Goal: Transaction & Acquisition: Download file/media

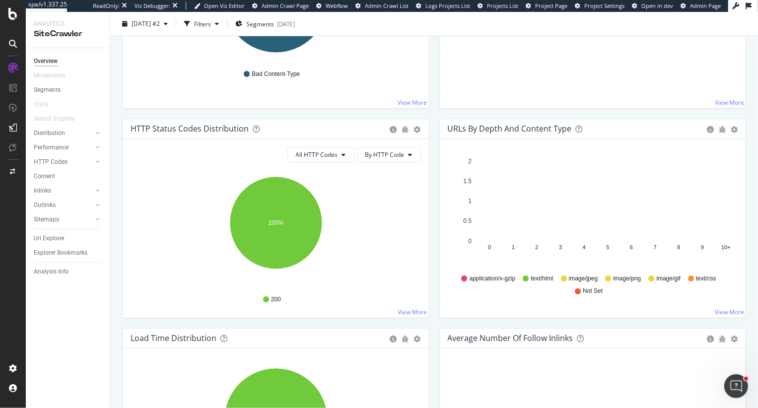
scroll to position [465, 0]
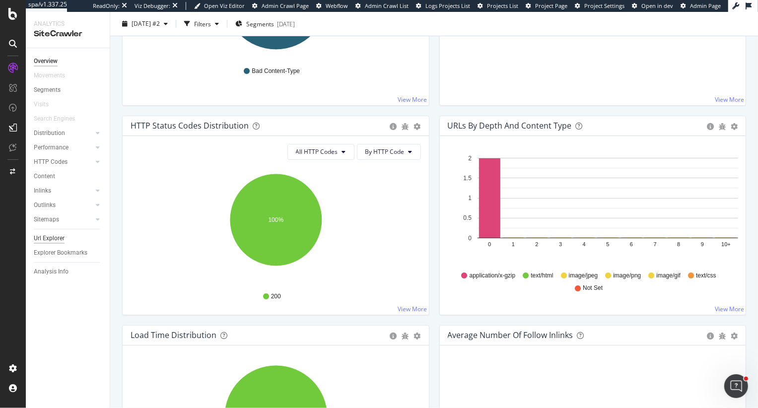
click at [55, 238] on div "Url Explorer" at bounding box center [49, 238] width 31 height 10
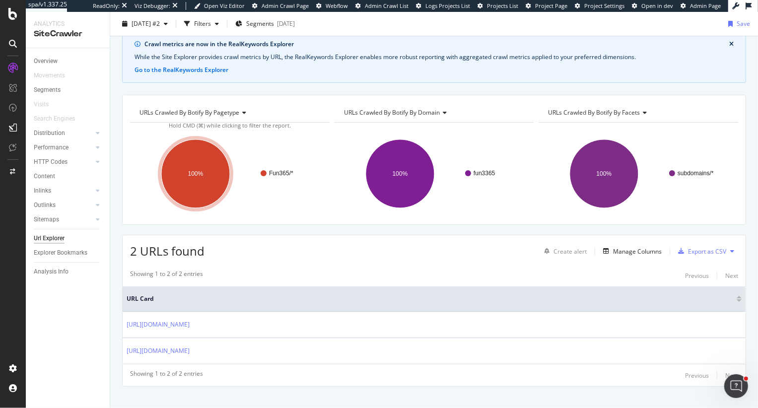
scroll to position [55, 0]
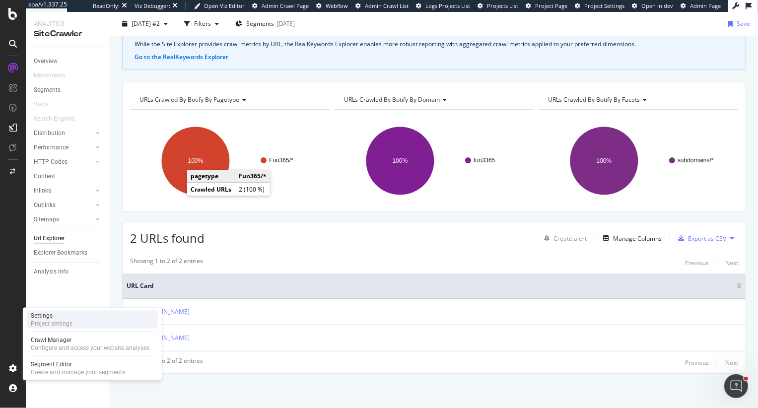
click at [67, 323] on div "Project settings" at bounding box center [52, 324] width 42 height 8
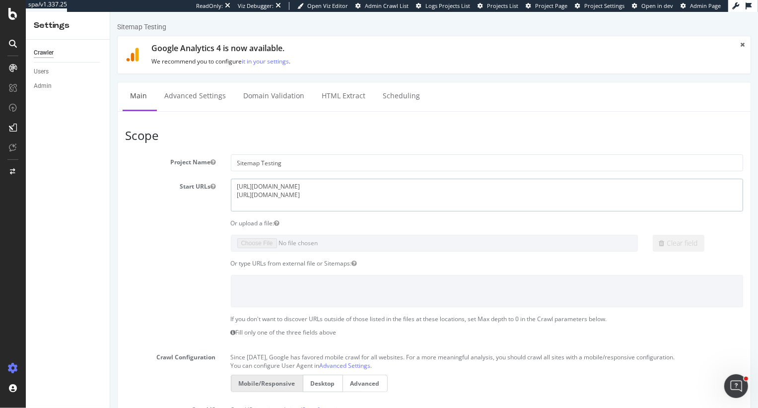
drag, startPoint x: 448, startPoint y: 197, endPoint x: 188, endPoint y: 169, distance: 261.5
click at [188, 169] on section "Project Name Sitemap Testing Start URLs https://www.fun365.orientaltrading.com/…" at bounding box center [434, 368] width 618 height 428
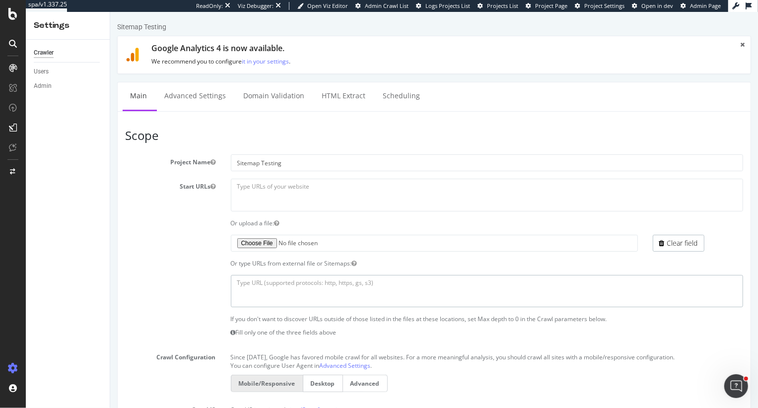
click at [257, 287] on textarea at bounding box center [486, 291] width 513 height 32
paste textarea "https://www.fun365.orientaltrading.com/fun365-blog-posts.xml.gz https://www.fun…"
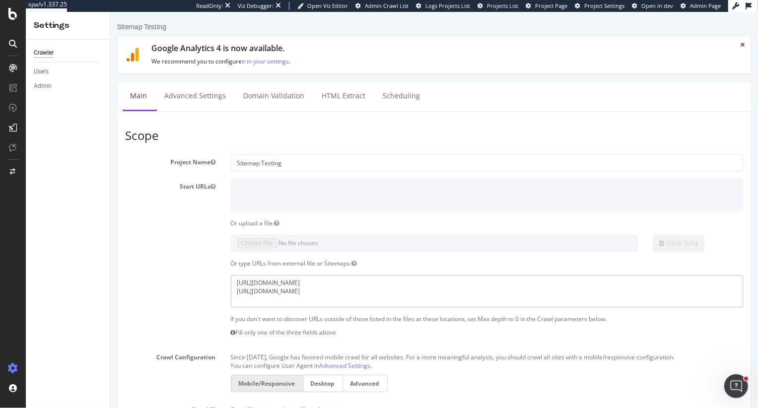
scroll to position [461, 0]
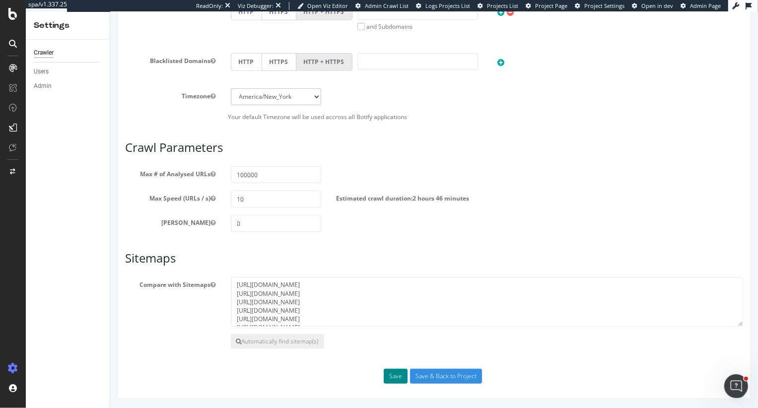
type textarea "https://www.fun365.orientaltrading.com/fun365-blog-posts.xml.gz https://www.fun…"
click at [393, 376] on button "Save" at bounding box center [395, 376] width 24 height 15
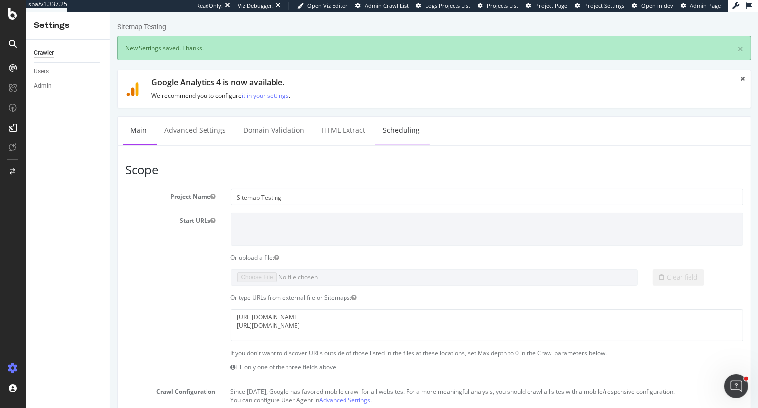
scroll to position [0, 0]
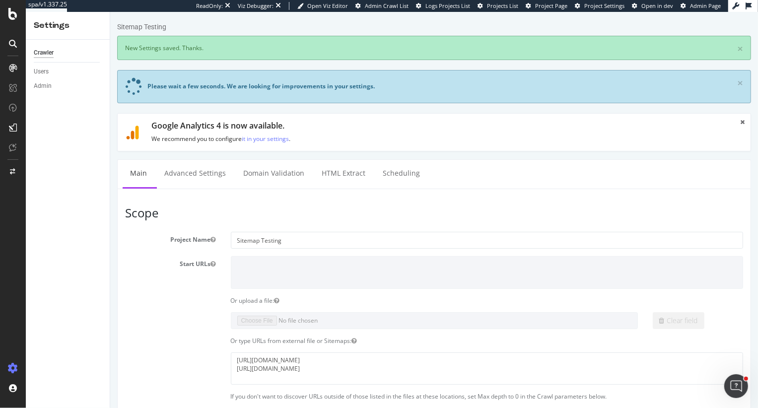
click at [592, 7] on span "Project Settings" at bounding box center [604, 5] width 40 height 7
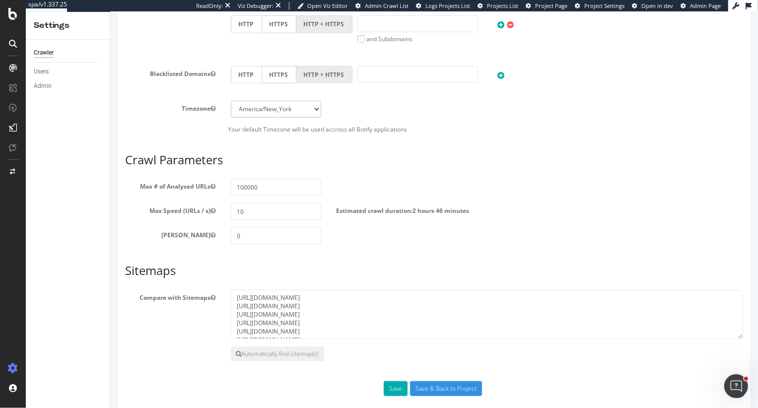
scroll to position [566, 0]
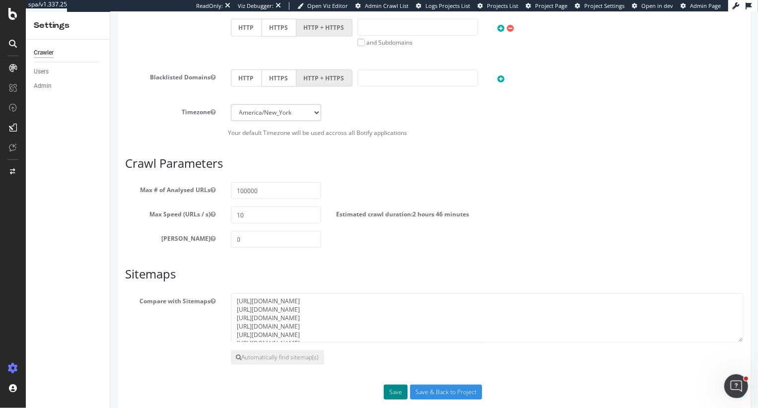
click at [393, 391] on button "Save" at bounding box center [395, 392] width 24 height 15
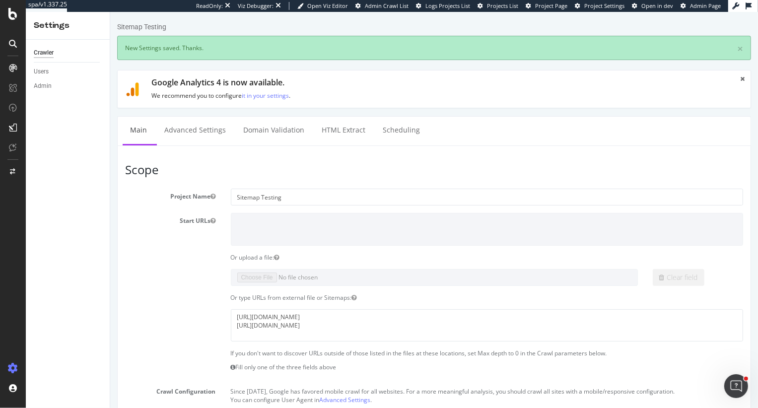
scroll to position [0, 0]
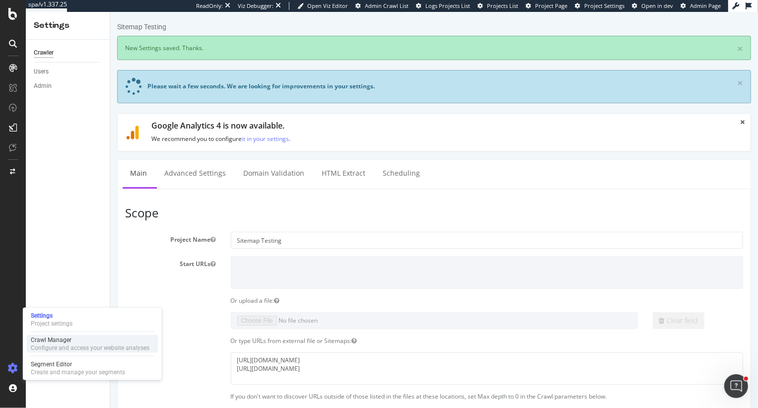
click at [47, 344] on div "Configure and access your website analyses" at bounding box center [90, 348] width 119 height 8
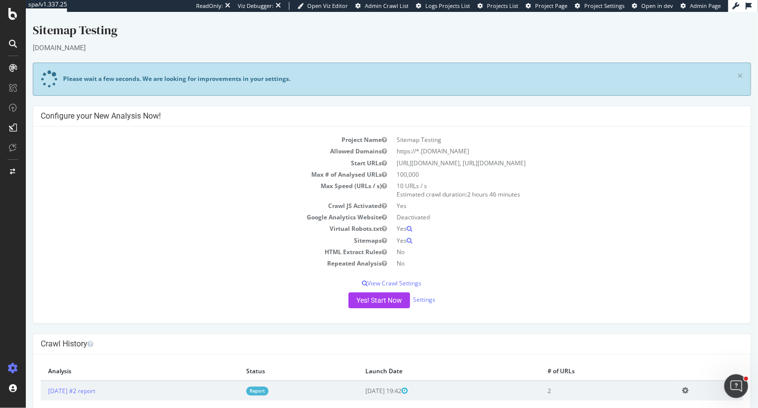
scroll to position [29, 0]
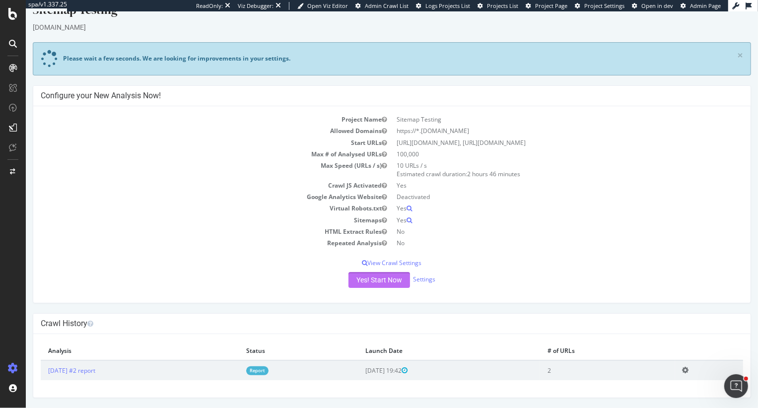
click at [384, 278] on button "Yes! Start Now" at bounding box center [379, 280] width 62 height 16
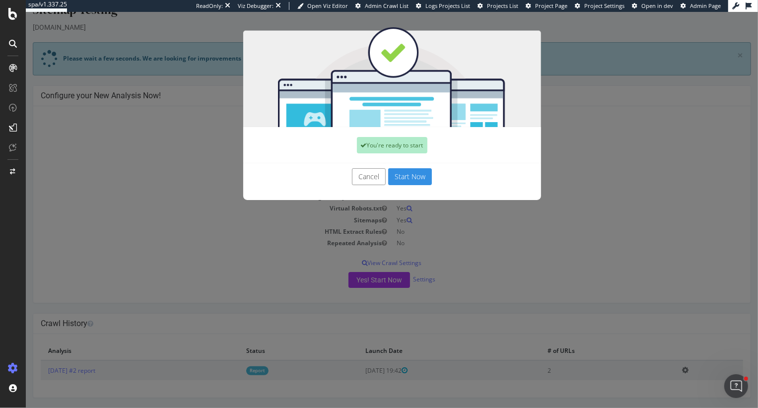
click at [411, 180] on button "Start Now" at bounding box center [410, 176] width 44 height 17
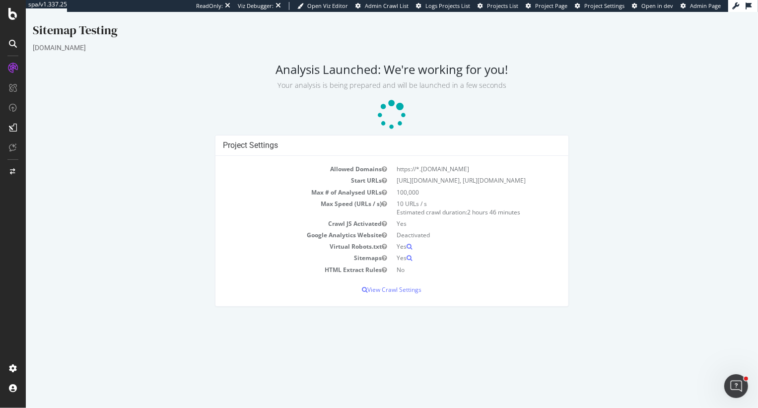
drag, startPoint x: 396, startPoint y: 180, endPoint x: 430, endPoint y: 191, distance: 35.5
click at [430, 186] on td "https://www.fun365.orientaltrading.com/fun365-blog-posts.xml.gz, https://www.fu…" at bounding box center [476, 180] width 169 height 11
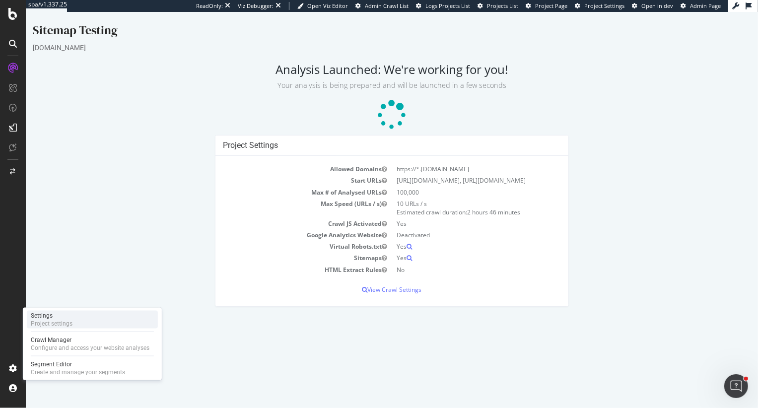
click at [65, 315] on div "Settings" at bounding box center [52, 316] width 42 height 8
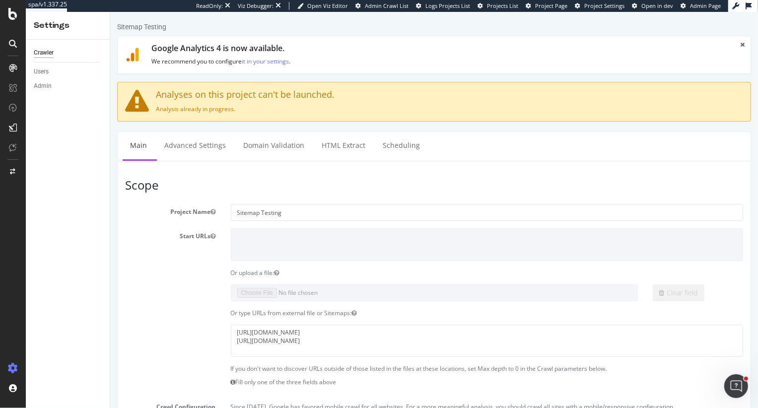
drag, startPoint x: 178, startPoint y: 97, endPoint x: 254, endPoint y: 111, distance: 77.2
click at [255, 111] on div "Analyses on this project can't be launched. Analysis already in progress." at bounding box center [434, 102] width 634 height 40
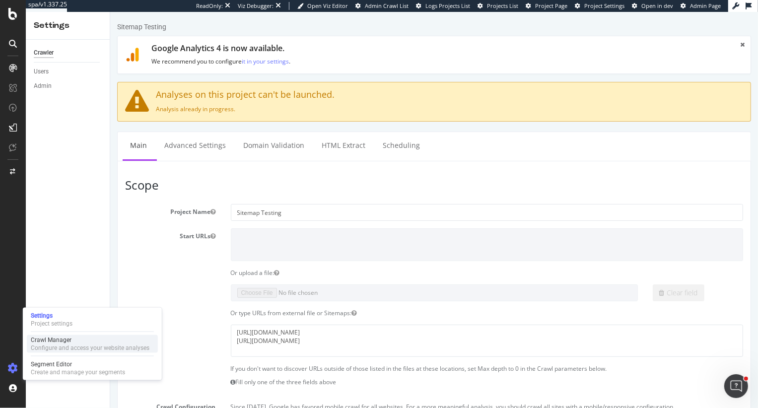
click at [58, 346] on div "Configure and access your website analyses" at bounding box center [90, 348] width 119 height 8
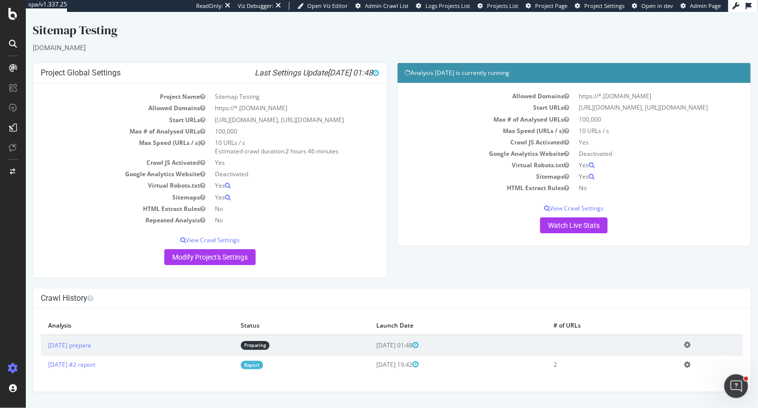
scroll to position [11, 0]
click at [690, 348] on icon at bounding box center [687, 344] width 6 height 7
click at [648, 380] on link "Delete analysis" at bounding box center [650, 373] width 79 height 13
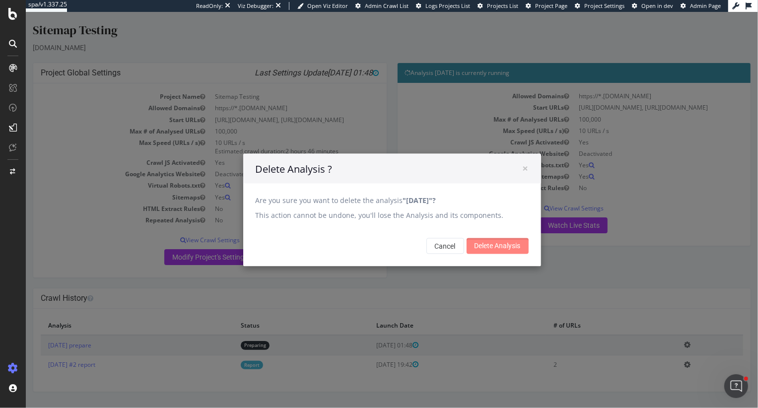
click at [491, 243] on input "Delete Analysis" at bounding box center [497, 246] width 62 height 16
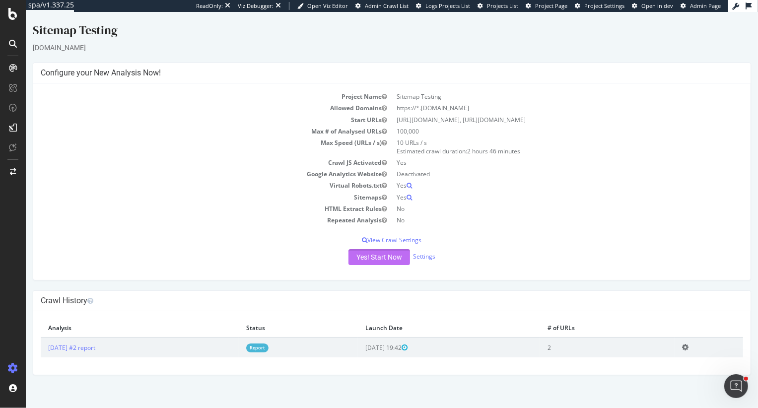
click at [385, 265] on button "Yes! Start Now" at bounding box center [379, 257] width 62 height 16
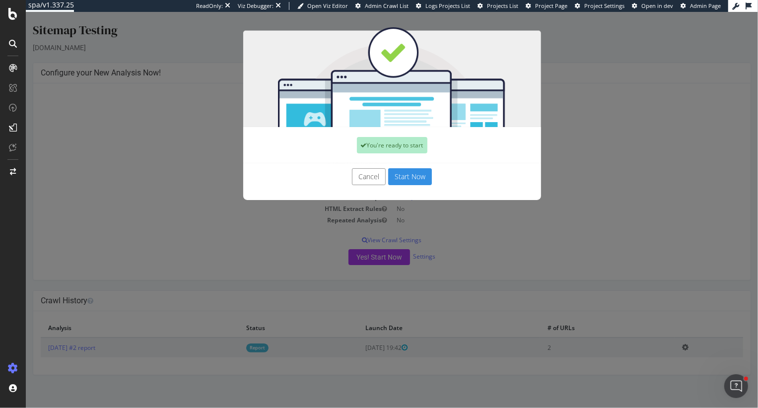
click at [398, 176] on button "Start Now" at bounding box center [410, 176] width 44 height 17
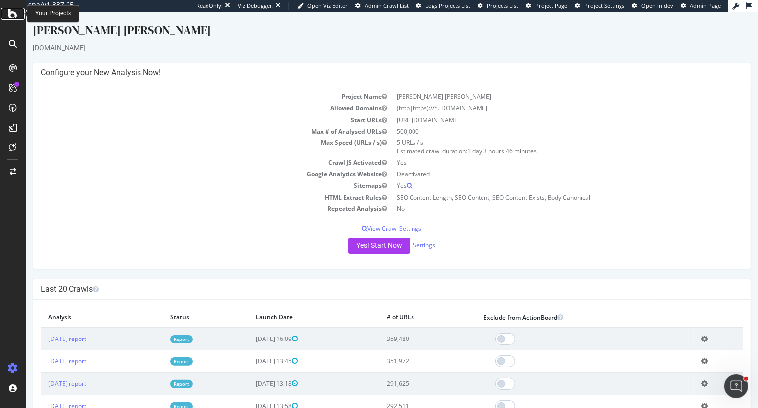
click at [14, 16] on icon at bounding box center [12, 14] width 9 height 12
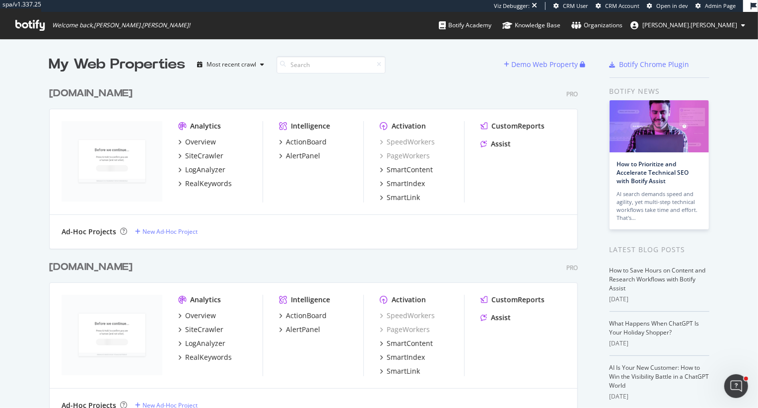
scroll to position [433, 0]
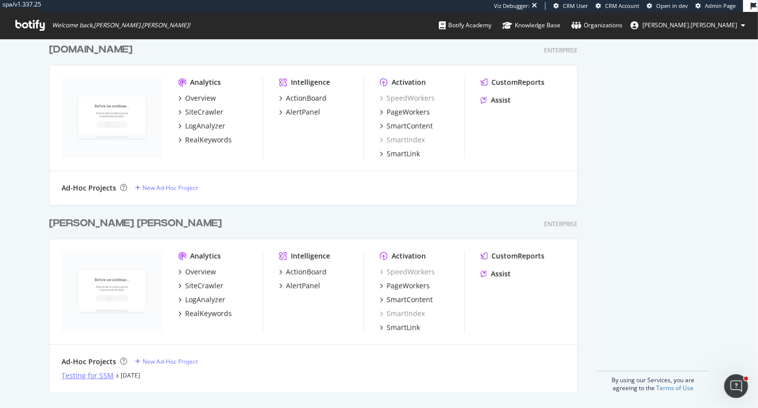
click at [93, 373] on div "Testing for SSM" at bounding box center [88, 376] width 52 height 10
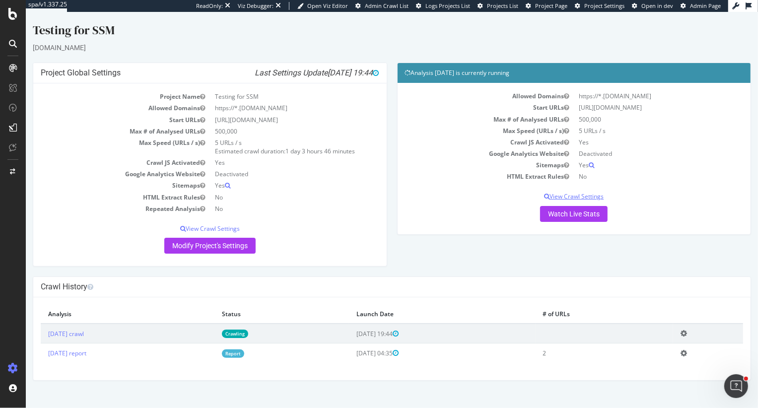
click at [565, 194] on p "View Crawl Settings" at bounding box center [573, 196] width 338 height 8
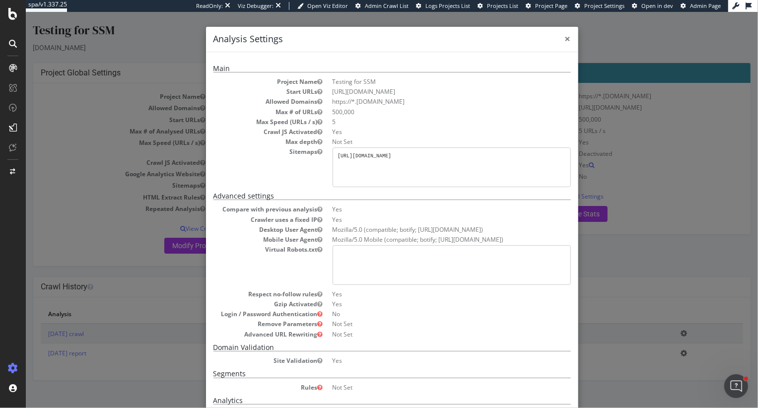
click at [565, 38] on span "×" at bounding box center [567, 39] width 6 height 14
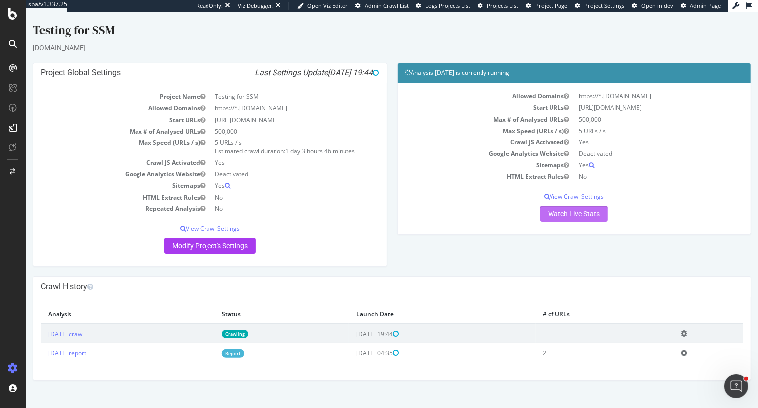
click at [575, 212] on link "Watch Live Stats" at bounding box center [572, 214] width 67 height 16
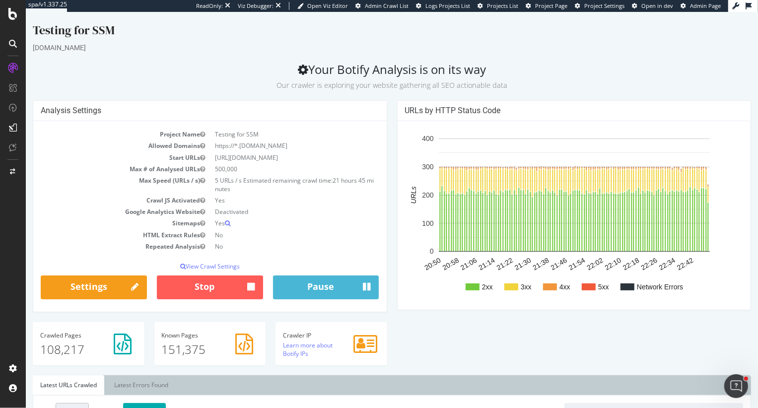
click at [254, 48] on div "ralphlauren.com" at bounding box center [391, 48] width 718 height 10
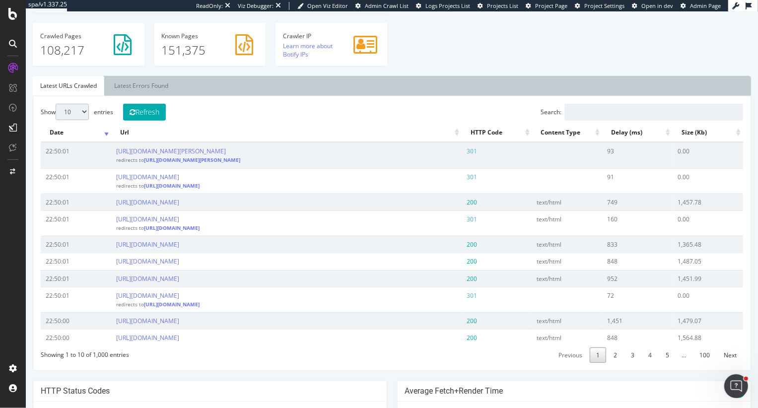
scroll to position [292, 0]
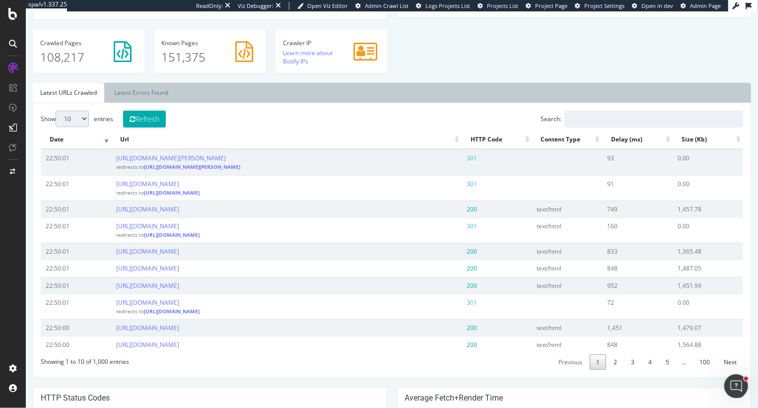
click at [139, 128] on div "Show 10 25 50 100 entries Refresh Search: Date Url HTTP Code Content Type Delay…" at bounding box center [391, 240] width 702 height 259
click at [142, 115] on button "Refresh" at bounding box center [144, 119] width 43 height 17
click at [141, 90] on link "Latest Errors Found" at bounding box center [140, 93] width 69 height 20
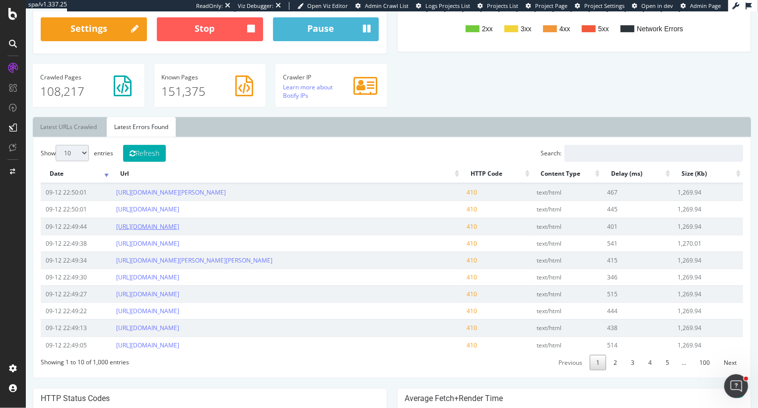
scroll to position [256, 0]
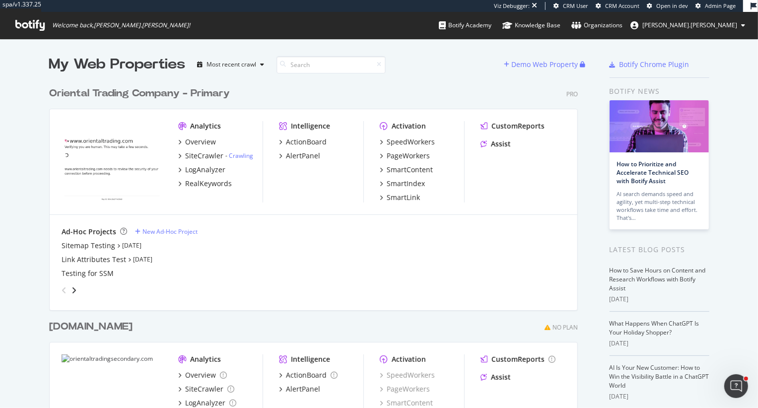
click at [138, 94] on div "Oriental Trading Company - Primary" at bounding box center [139, 93] width 181 height 14
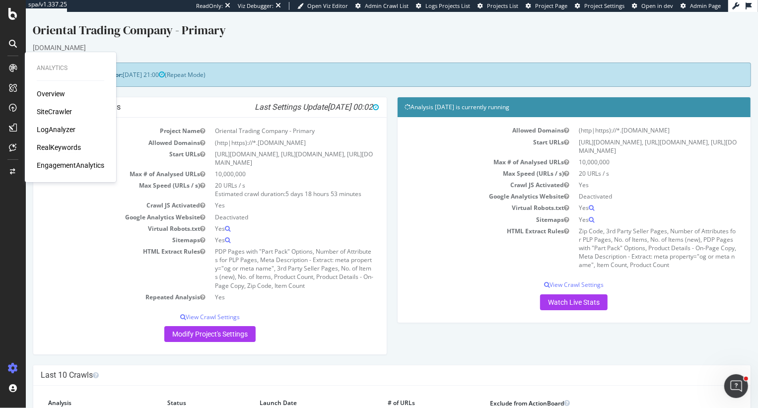
click at [56, 149] on div "RealKeywords" at bounding box center [59, 147] width 44 height 10
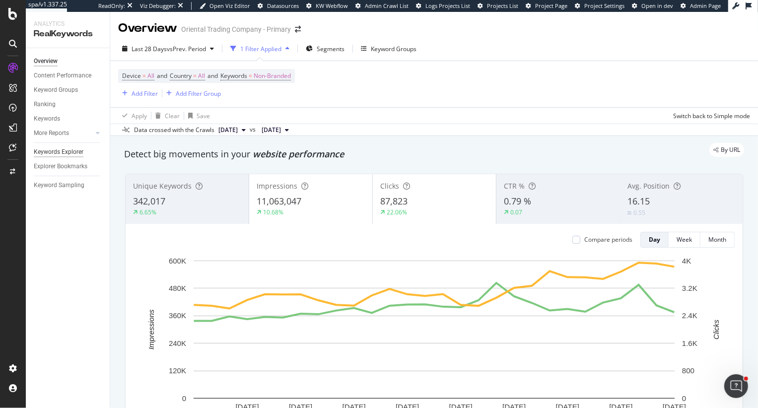
click at [42, 153] on div "Keywords Explorer" at bounding box center [59, 152] width 50 height 10
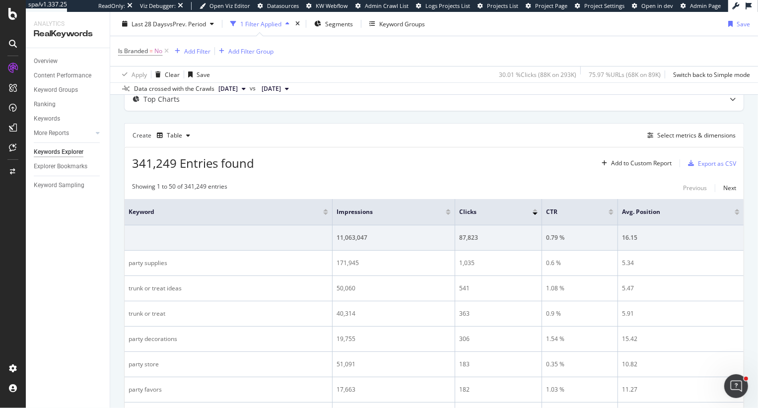
scroll to position [64, 0]
click at [702, 159] on div "Export as CSV" at bounding box center [717, 161] width 38 height 8
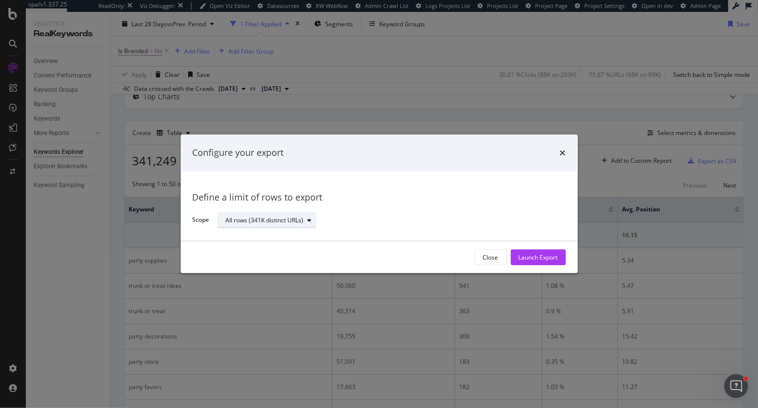
click at [272, 219] on div "All rows (341K distinct URLs)" at bounding box center [265, 220] width 78 height 6
click at [247, 257] on div "Define a limit" at bounding box center [248, 253] width 37 height 8
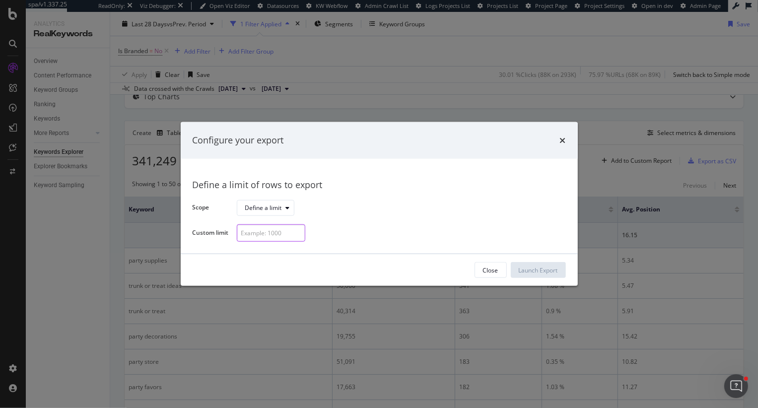
click at [257, 229] on input "modal" at bounding box center [271, 232] width 68 height 17
type input "150"
click at [541, 270] on div "Launch Export" at bounding box center [538, 270] width 39 height 8
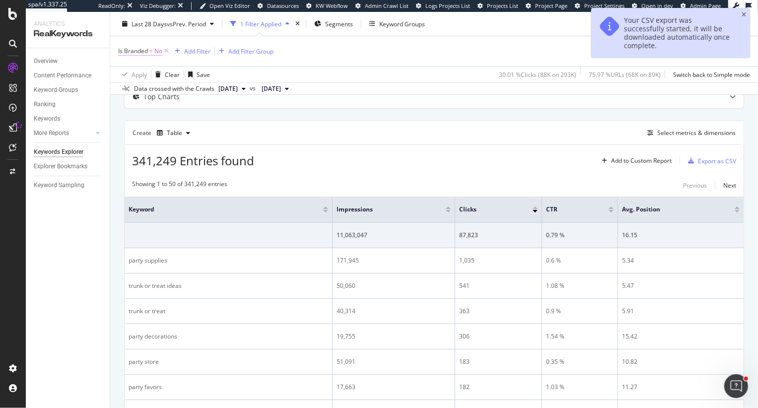
click at [158, 51] on span "No" at bounding box center [158, 51] width 8 height 14
click at [133, 73] on span "No" at bounding box center [131, 74] width 8 height 8
click at [137, 91] on span "Yes" at bounding box center [137, 94] width 10 height 8
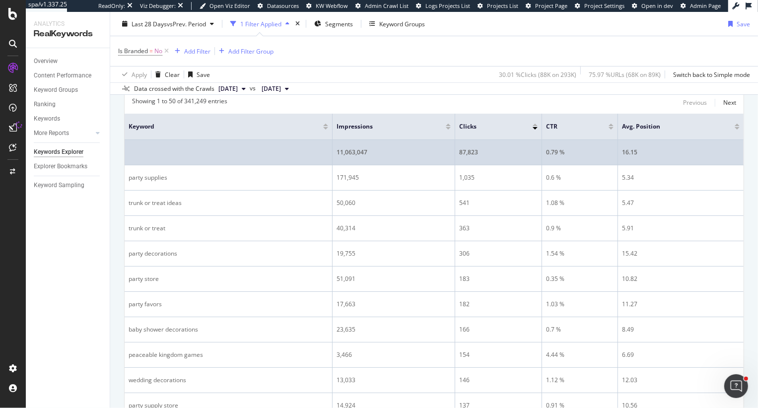
scroll to position [0, 0]
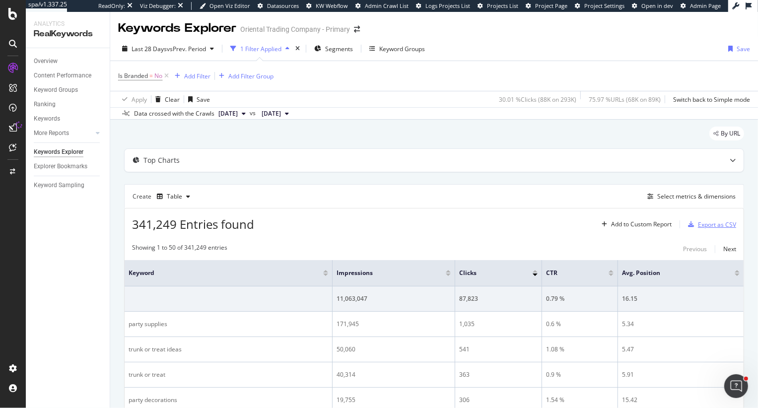
click at [712, 223] on div "Export as CSV" at bounding box center [717, 224] width 38 height 8
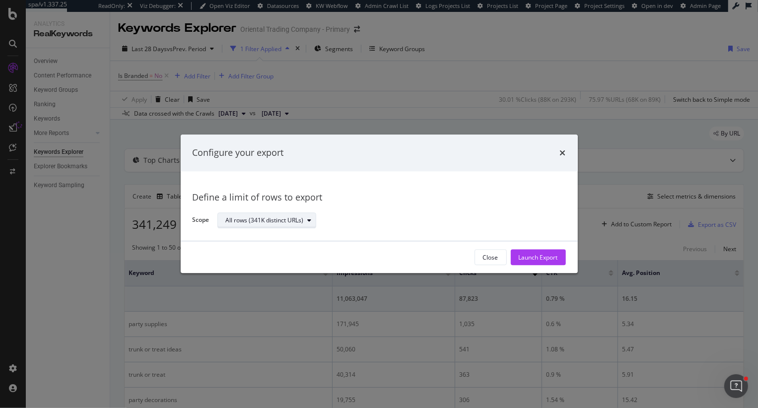
click at [300, 219] on div "All rows (341K distinct URLs)" at bounding box center [265, 220] width 78 height 6
click at [241, 254] on div "Define a limit" at bounding box center [248, 253] width 37 height 8
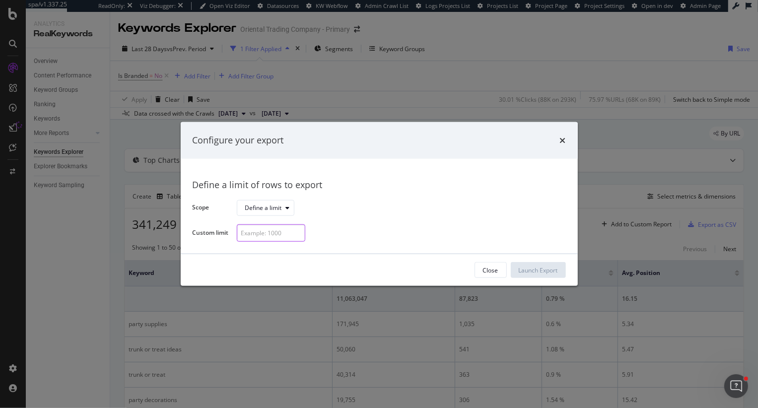
click at [260, 238] on input "modal" at bounding box center [271, 232] width 68 height 17
type input "50"
click at [542, 266] on div "Launch Export" at bounding box center [538, 270] width 39 height 15
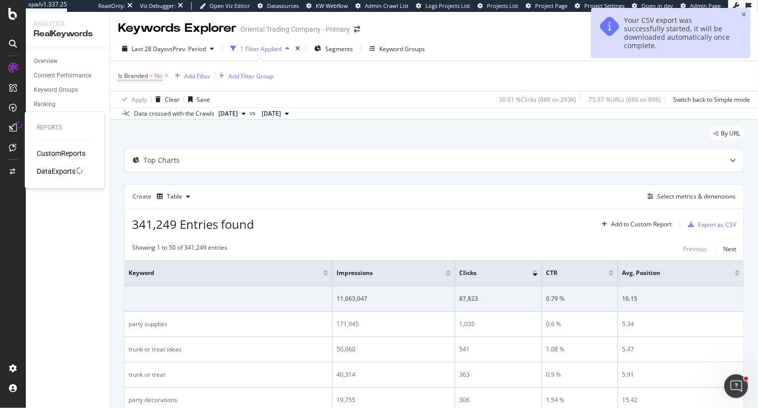
click at [59, 170] on div "DataExports" at bounding box center [56, 171] width 39 height 10
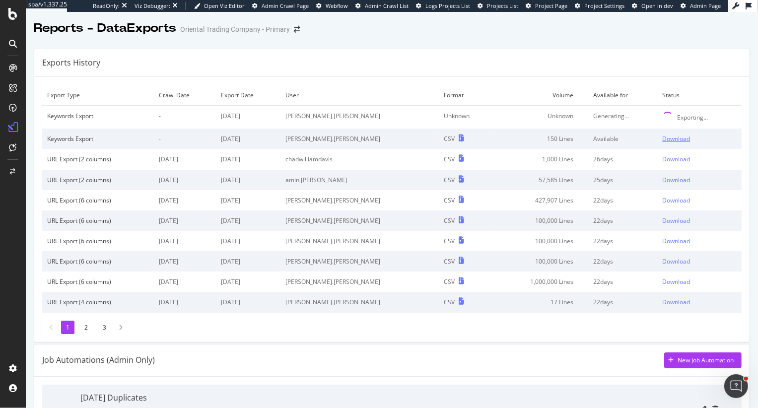
click at [667, 138] on div "Download" at bounding box center [676, 138] width 28 height 8
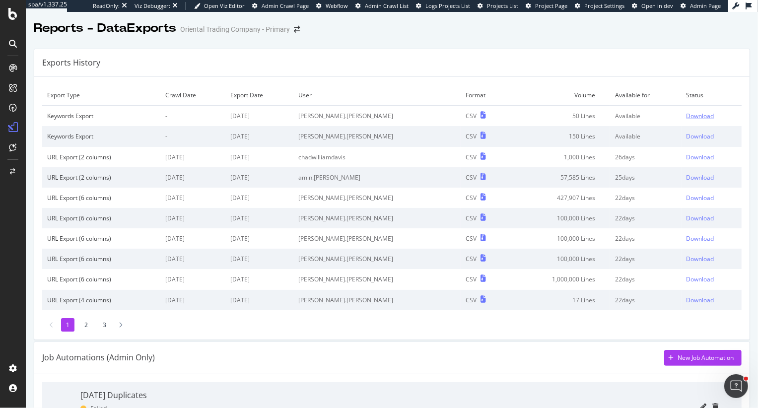
click at [706, 114] on div "Download" at bounding box center [700, 116] width 28 height 8
click at [693, 116] on div "Download" at bounding box center [700, 116] width 28 height 8
click at [694, 113] on div "Download" at bounding box center [700, 116] width 28 height 8
click at [693, 114] on div "Download" at bounding box center [700, 116] width 28 height 8
click at [737, 63] on div "Exports History" at bounding box center [391, 63] width 715 height 28
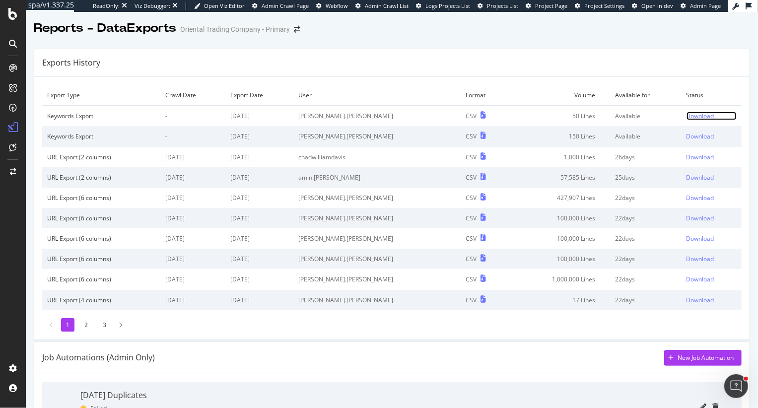
click at [693, 118] on div "Download" at bounding box center [700, 116] width 28 height 8
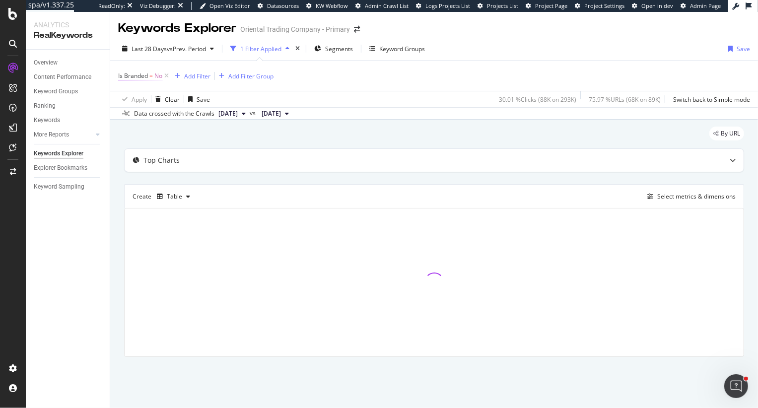
click at [158, 74] on span "No" at bounding box center [158, 76] width 8 height 14
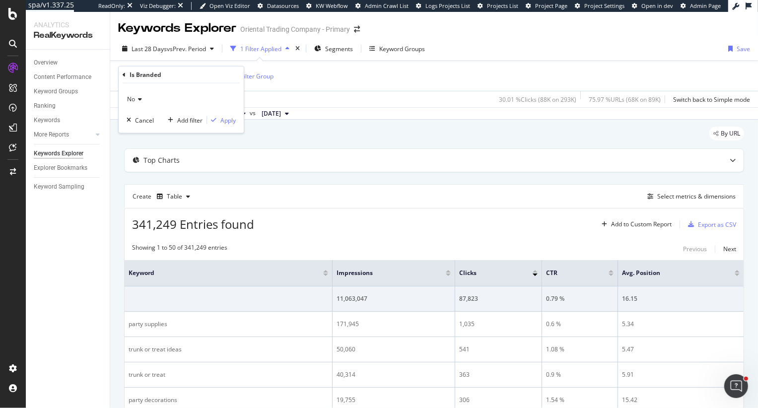
click at [135, 97] on icon at bounding box center [138, 99] width 7 height 6
click at [138, 119] on span "Yes" at bounding box center [137, 119] width 10 height 8
click at [228, 118] on div "Apply" at bounding box center [227, 120] width 15 height 8
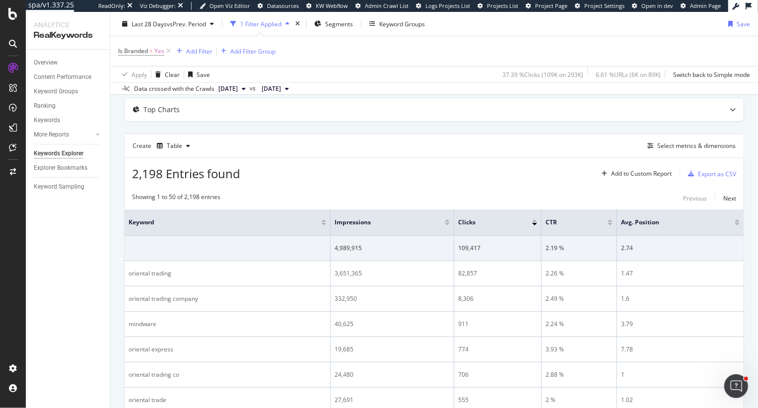
scroll to position [48, 0]
click at [728, 199] on div "Next" at bounding box center [729, 201] width 13 height 8
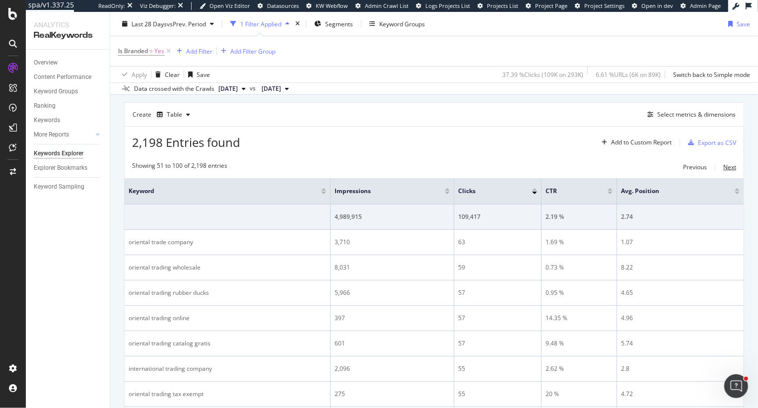
scroll to position [83, 0]
click at [704, 138] on div "Export as CSV" at bounding box center [717, 141] width 38 height 8
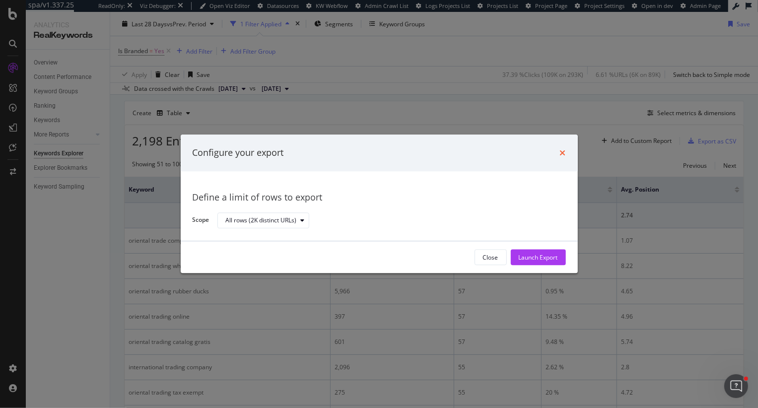
click at [565, 151] on icon "times" at bounding box center [563, 153] width 6 height 8
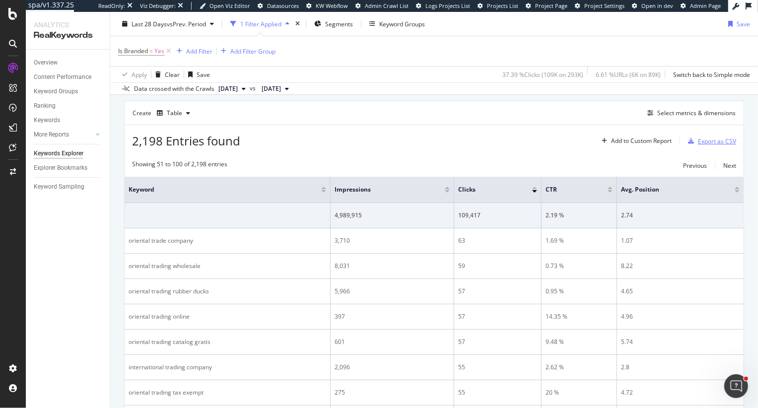
click at [716, 142] on div "Export as CSV" at bounding box center [717, 141] width 38 height 8
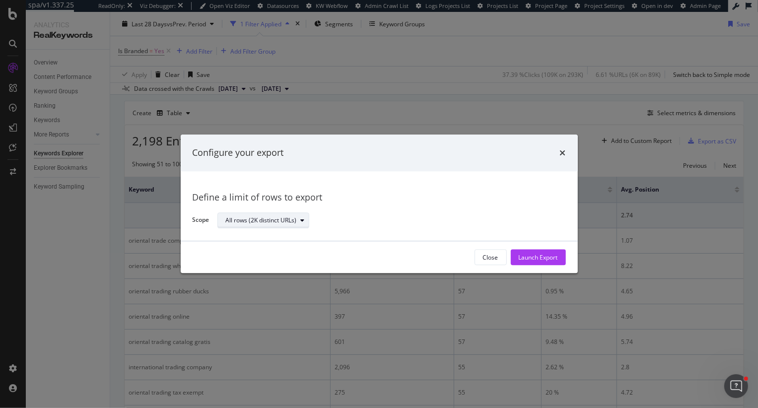
click at [268, 221] on div "All rows (2K distinct URLs)" at bounding box center [261, 220] width 71 height 6
click at [266, 252] on div "Define a limit" at bounding box center [248, 253] width 37 height 8
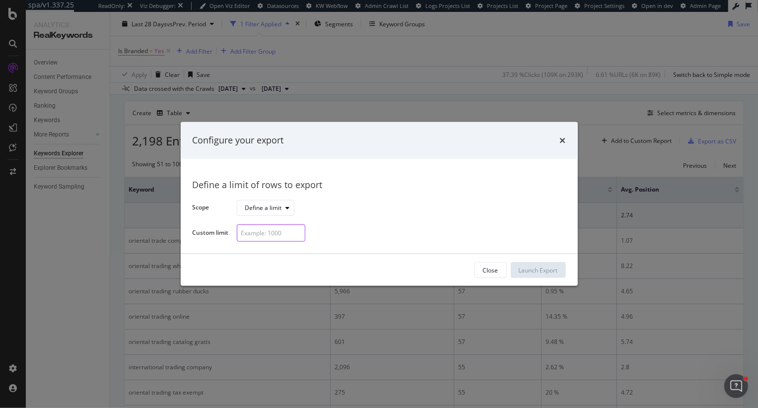
click at [261, 233] on input "modal" at bounding box center [271, 232] width 68 height 17
type input "25"
click at [542, 267] on div "Launch Export" at bounding box center [538, 270] width 39 height 8
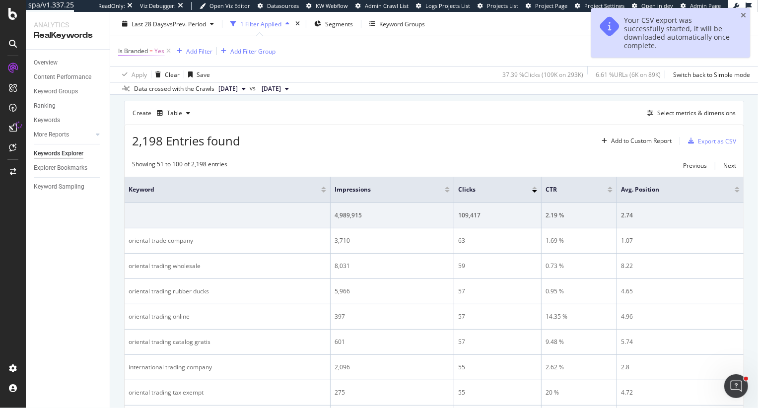
click at [154, 49] on span "Yes" at bounding box center [159, 51] width 10 height 14
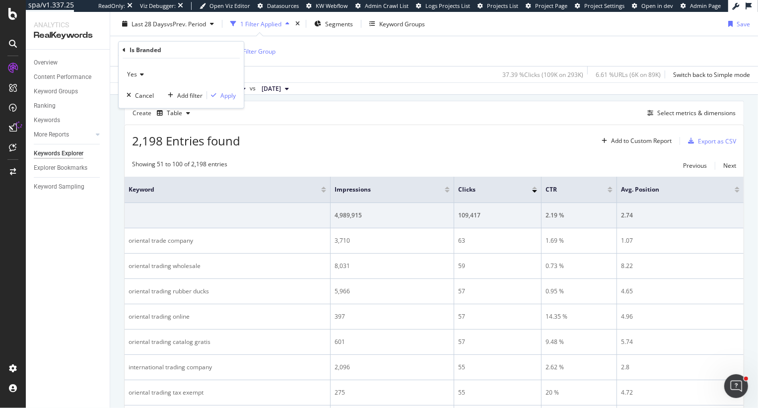
click at [133, 73] on span "Yes" at bounding box center [132, 74] width 10 height 8
click at [137, 104] on span "No" at bounding box center [136, 107] width 8 height 8
click at [213, 97] on icon "button" at bounding box center [213, 95] width 5 height 6
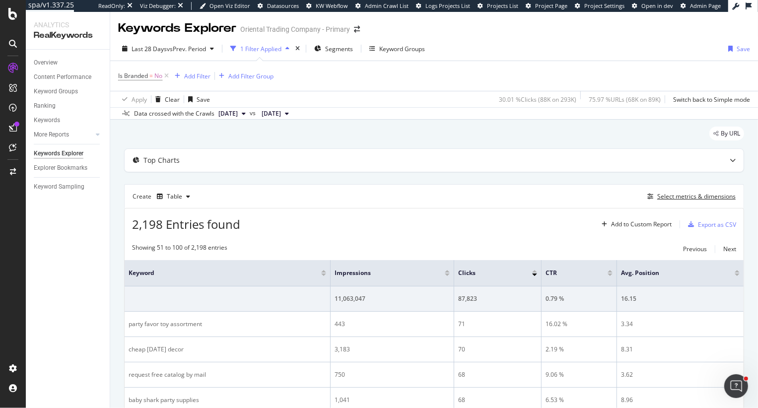
drag, startPoint x: 693, startPoint y: 194, endPoint x: 563, endPoint y: 176, distance: 131.7
click at [712, 225] on div "Export as CSV" at bounding box center [717, 224] width 38 height 8
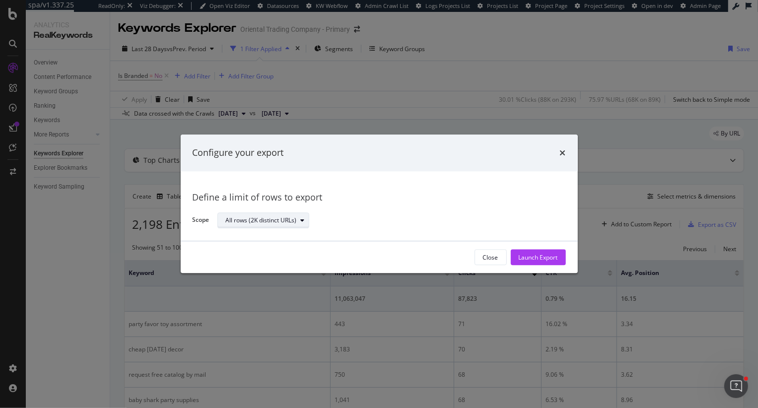
click at [277, 219] on div "All rows (2K distinct URLs)" at bounding box center [261, 220] width 71 height 6
click at [248, 256] on div "Define a limit" at bounding box center [248, 253] width 37 height 8
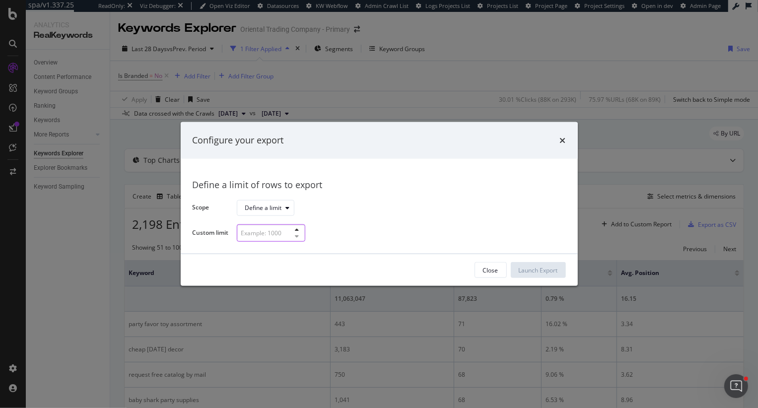
click at [275, 238] on input "modal" at bounding box center [271, 232] width 68 height 17
type input "175"
drag, startPoint x: 549, startPoint y: 265, endPoint x: 549, endPoint y: 156, distance: 108.7
click at [549, 264] on div "Launch Export" at bounding box center [538, 270] width 39 height 15
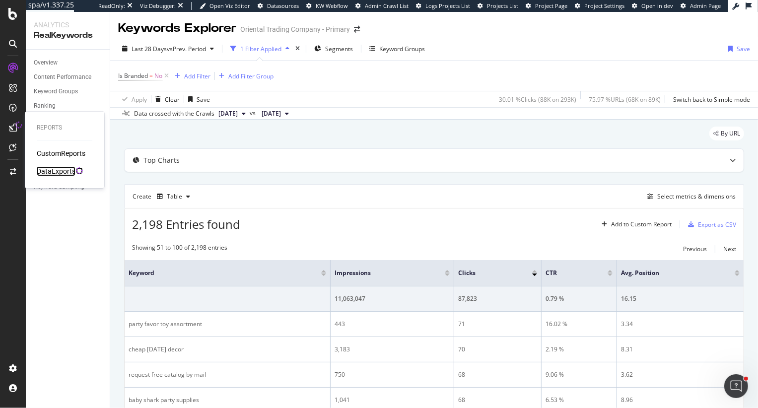
click at [61, 170] on div "DataExports" at bounding box center [56, 171] width 39 height 10
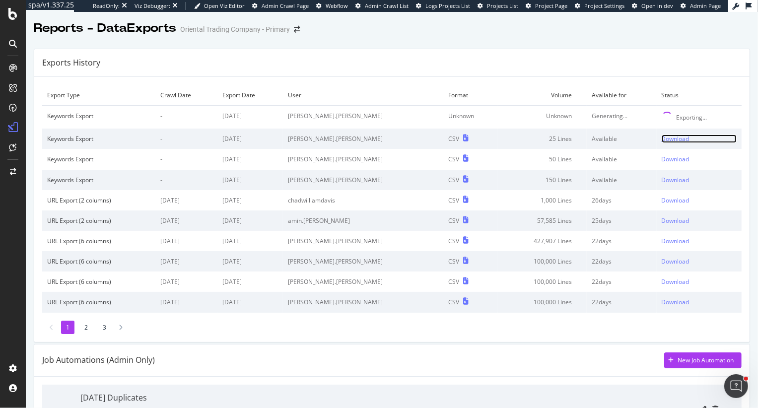
click at [671, 138] on div "Download" at bounding box center [676, 138] width 28 height 8
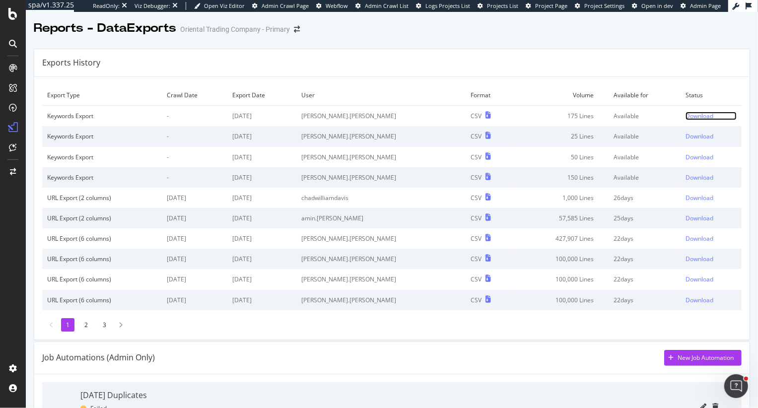
click at [688, 115] on div "Download" at bounding box center [699, 116] width 28 height 8
